Goal: Information Seeking & Learning: Find specific page/section

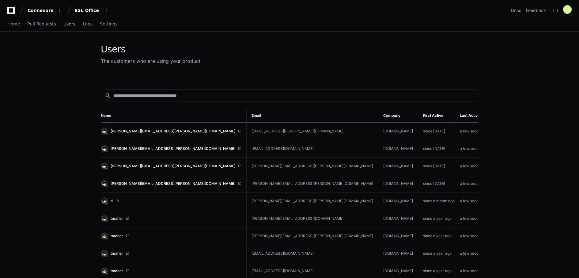
click at [249, 98] on input at bounding box center [293, 96] width 361 height 6
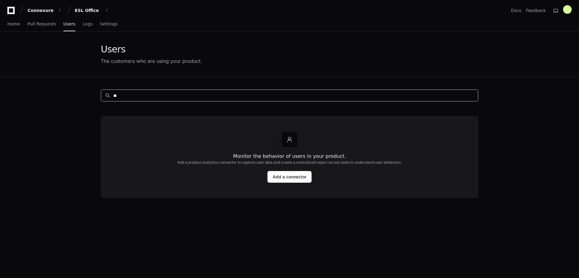
type input "*"
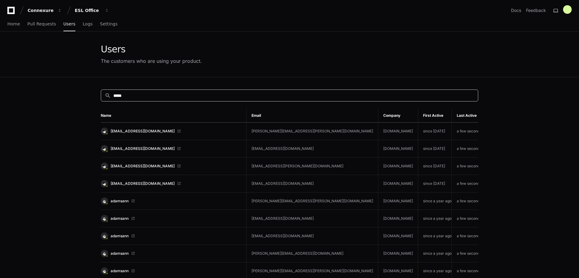
type input "*****"
click at [10, 20] on link "Home" at bounding box center [13, 24] width 13 height 14
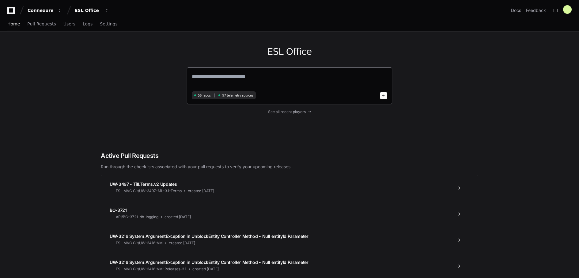
click at [220, 76] on textarea at bounding box center [290, 80] width 196 height 17
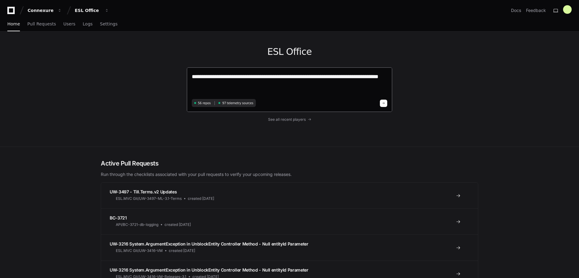
type textarea "**********"
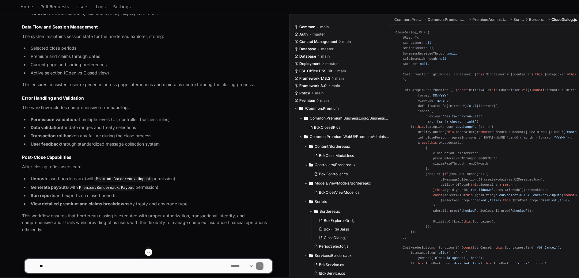
scroll to position [943, 0]
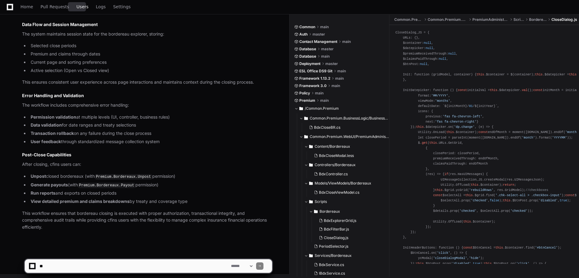
click at [79, 6] on span "Users" at bounding box center [83, 7] width 12 height 4
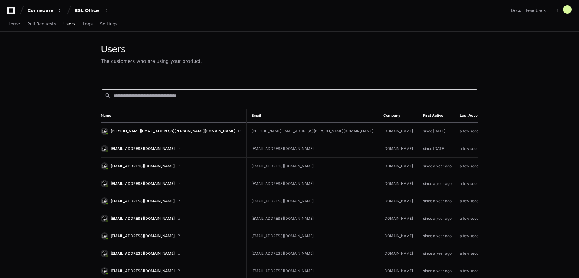
click at [183, 96] on input at bounding box center [293, 96] width 361 height 6
type input "*****"
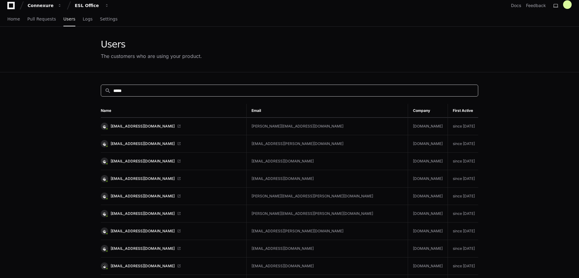
scroll to position [5, 0]
click at [140, 194] on span "dmullan@risk-strategies.com" at bounding box center [143, 195] width 64 height 5
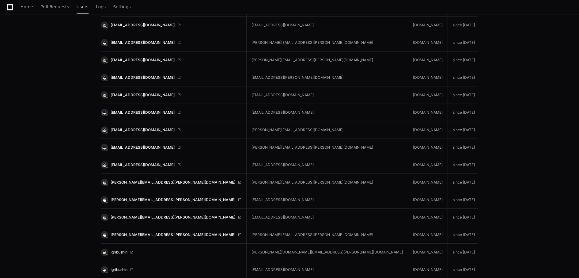
scroll to position [159, 0]
click at [135, 163] on span "svc-dy.datateam@cfins.com" at bounding box center [143, 164] width 64 height 5
click at [150, 180] on span "darrin.napier@bhspecialty.com" at bounding box center [173, 181] width 125 height 5
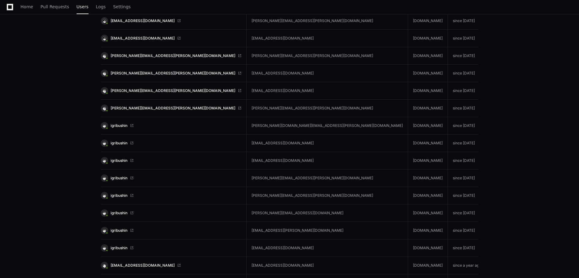
scroll to position [285, 0]
click at [121, 213] on span "igribushin" at bounding box center [119, 212] width 17 height 5
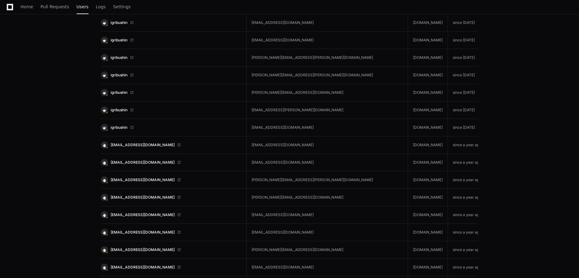
scroll to position [406, 0]
click at [135, 195] on span "sactis@brmuw.com" at bounding box center [143, 197] width 64 height 5
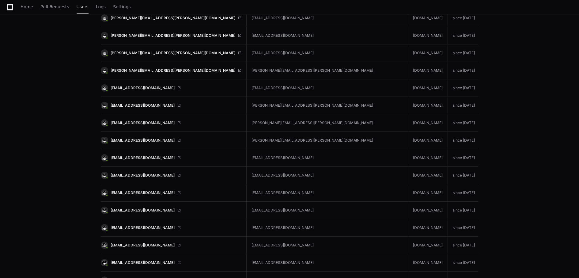
scroll to position [1039, 0]
click at [136, 106] on span "srahatt@brmuw.com" at bounding box center [143, 105] width 64 height 5
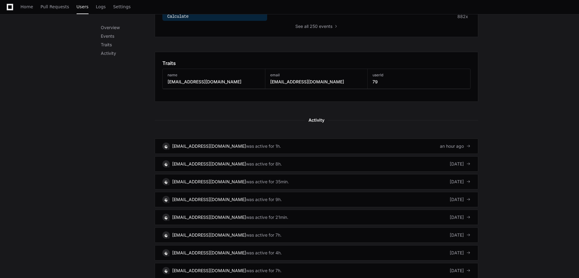
scroll to position [303, 0]
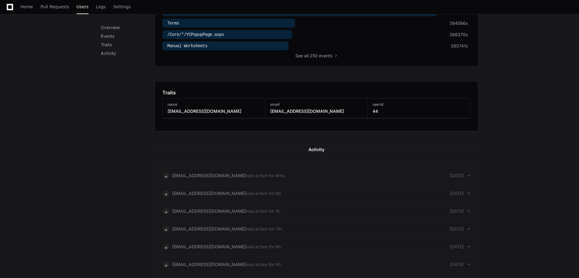
scroll to position [274, 0]
click at [189, 174] on div "svc-dy.datateam@cfins.com" at bounding box center [209, 175] width 74 height 6
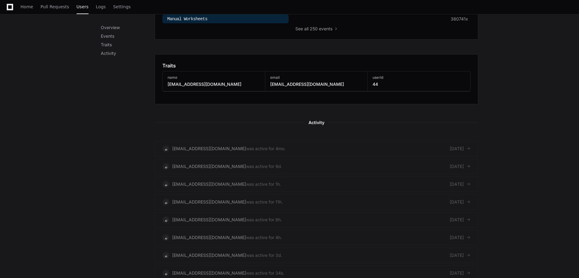
scroll to position [307, 0]
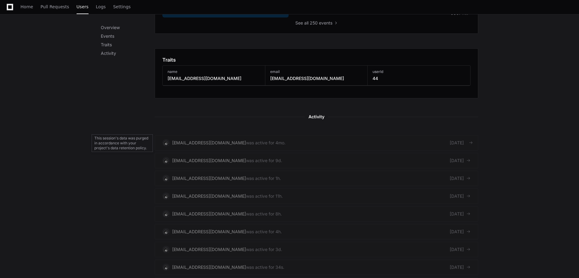
click at [471, 142] on span at bounding box center [471, 143] width 4 height 4
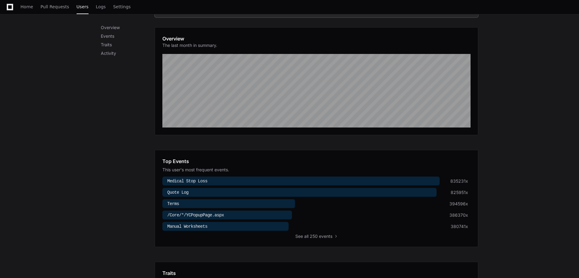
scroll to position [90, 0]
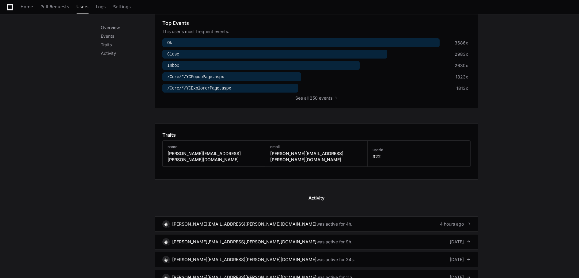
scroll to position [232, 0]
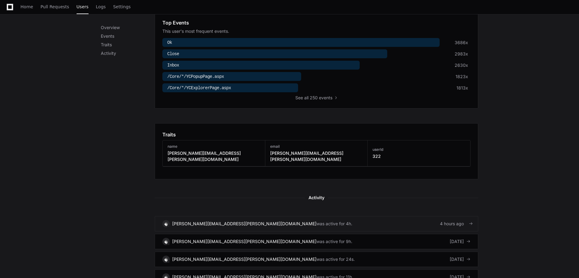
click at [342, 219] on link "darrin.napier@bhspecialty.com was active for 4h. 4 hours ago" at bounding box center [317, 223] width 324 height 15
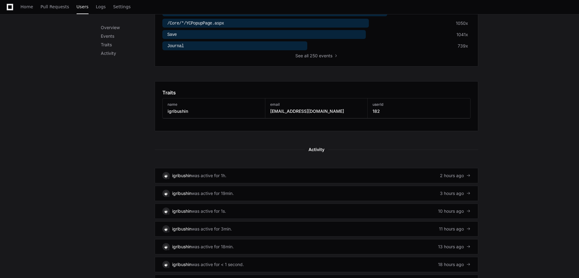
scroll to position [275, 0]
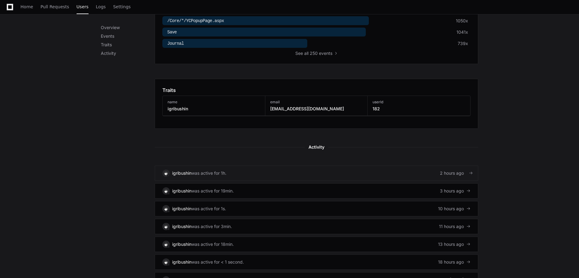
click at [262, 175] on link "igribushin was active for 1h. 2 hours ago" at bounding box center [317, 173] width 324 height 15
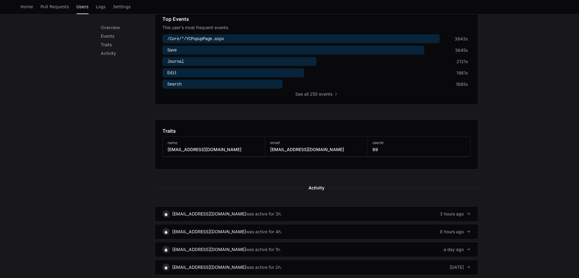
scroll to position [237, 0]
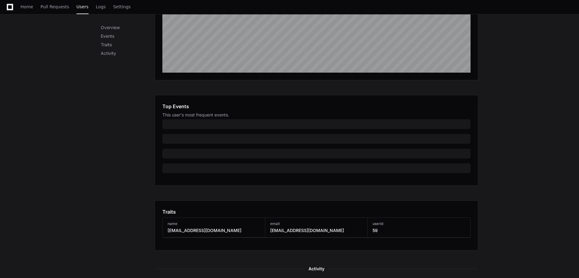
scroll to position [149, 0]
